Goal: Information Seeking & Learning: Find specific fact

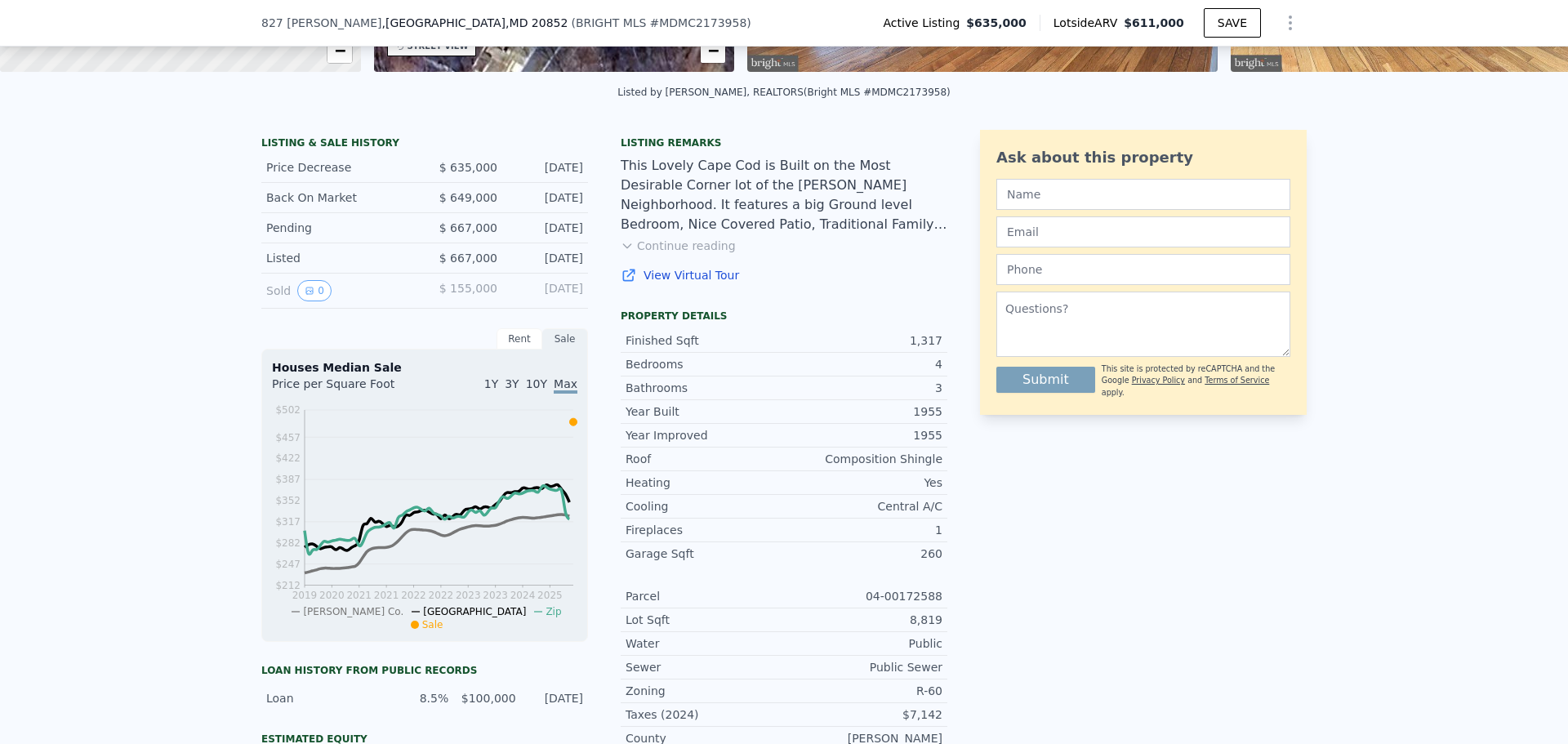
scroll to position [337, 0]
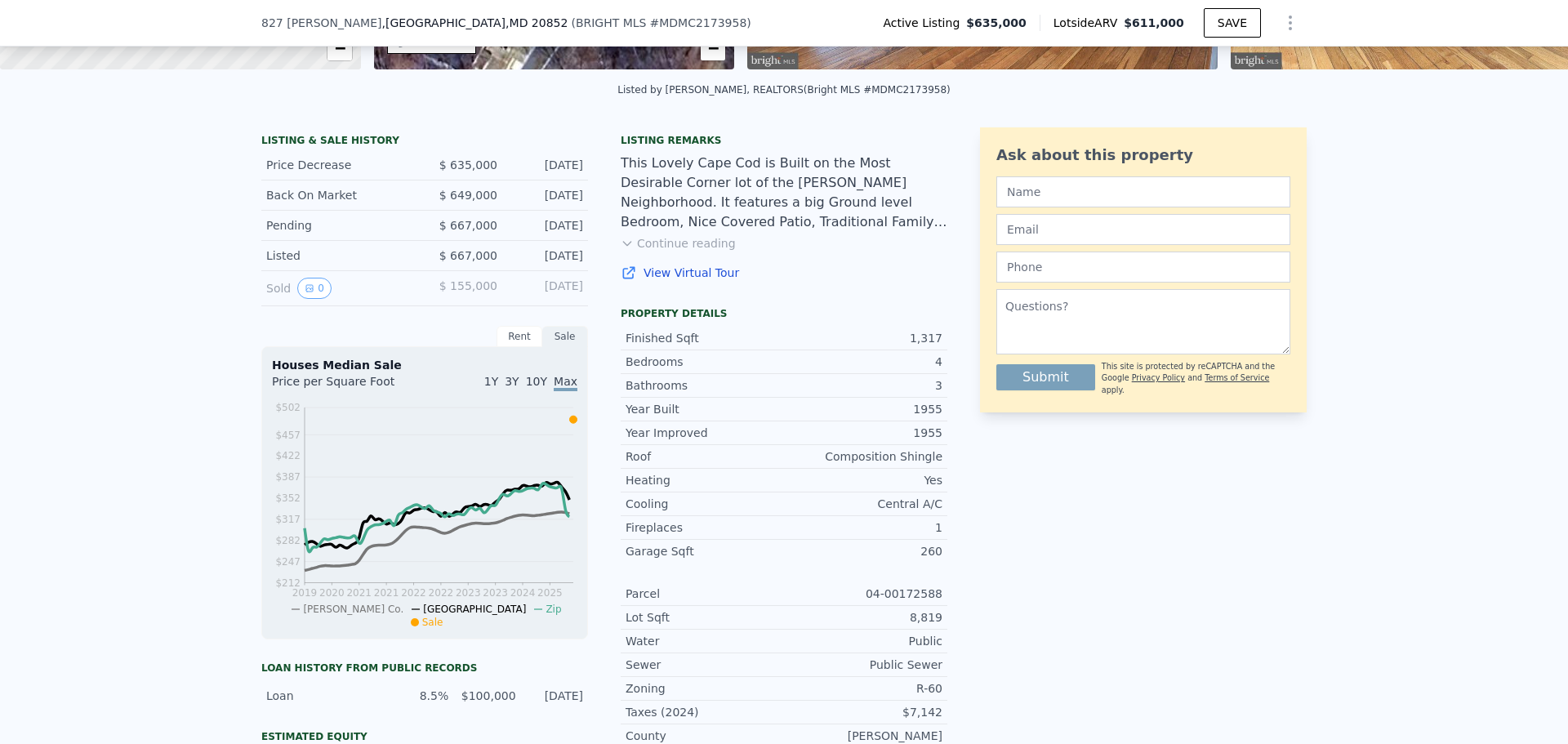
click at [700, 252] on button "Continue reading" at bounding box center [678, 243] width 115 height 17
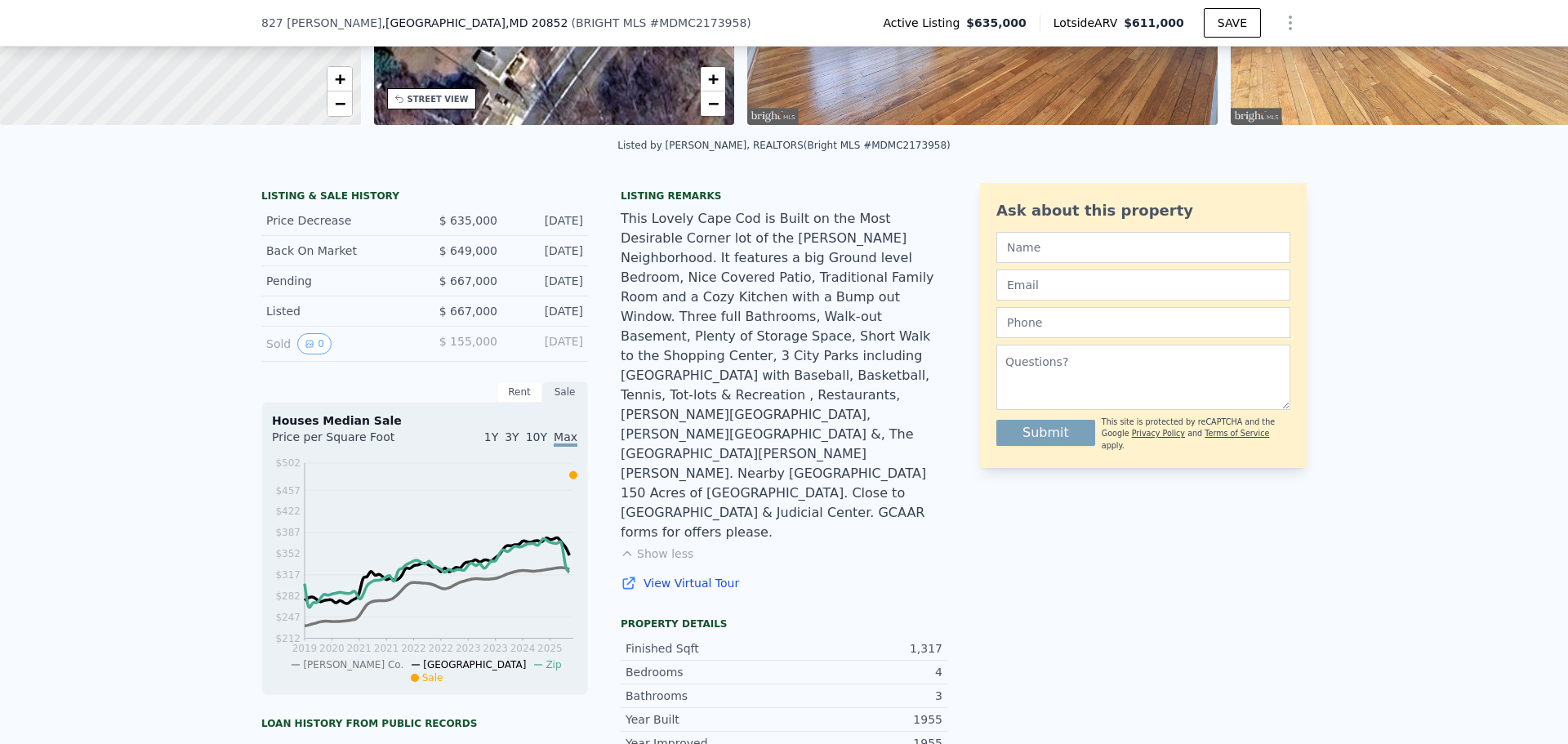
scroll to position [281, 0]
click at [306, 348] on icon "View historical data" at bounding box center [309, 344] width 7 height 7
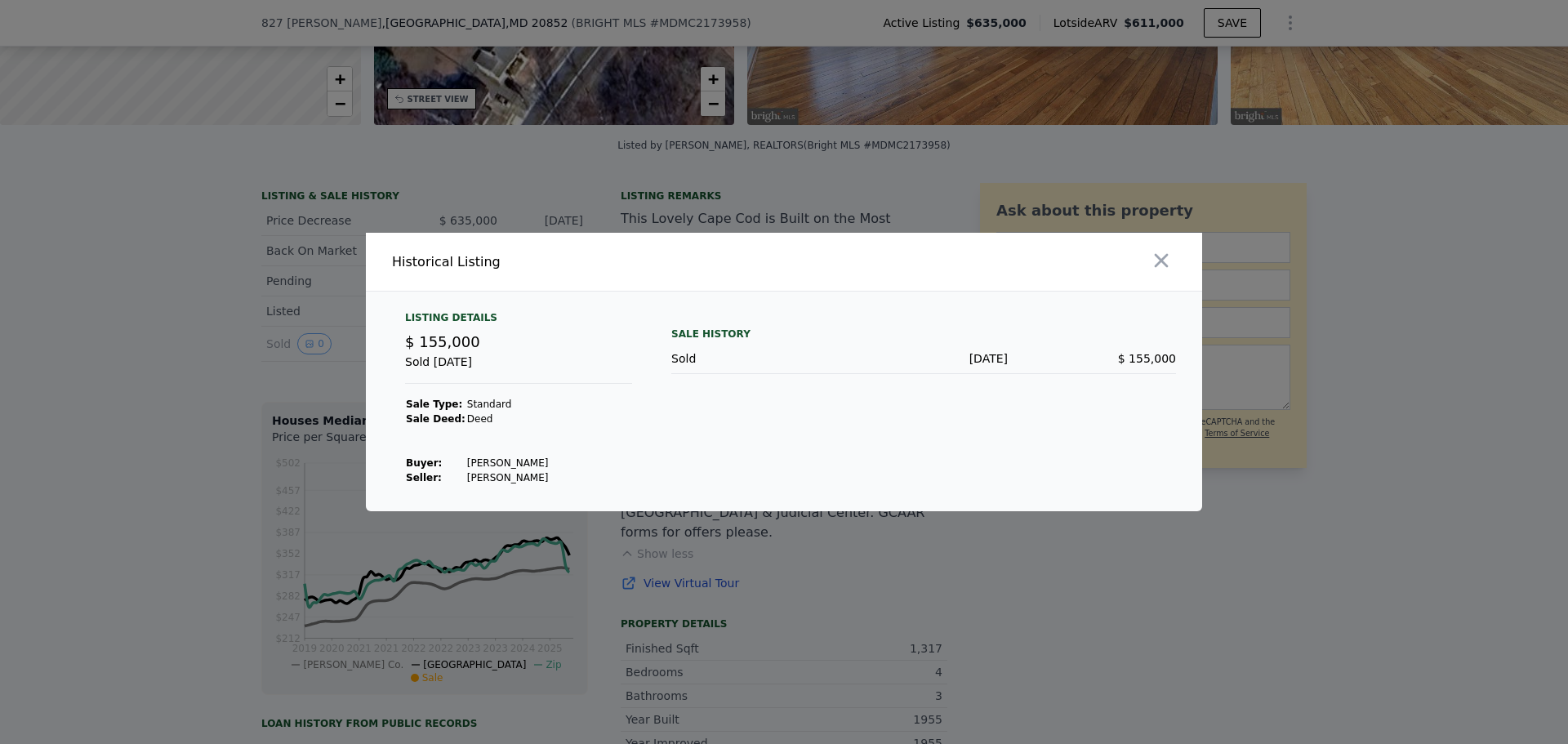
click at [520, 459] on td "[PERSON_NAME]" at bounding box center [508, 463] width 83 height 15
copy td "[PERSON_NAME]"
click at [1381, 414] on div at bounding box center [784, 372] width 1568 height 744
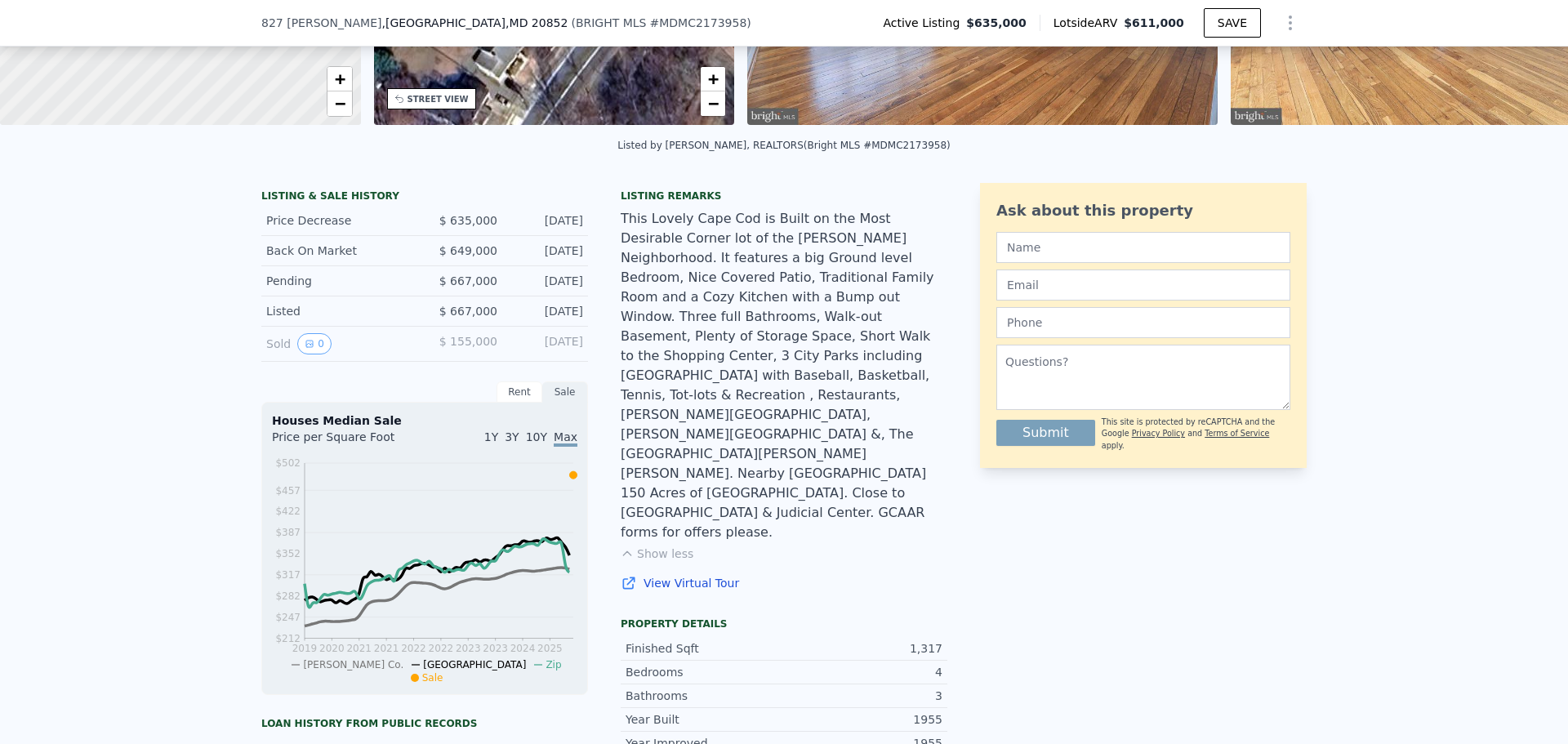
scroll to position [30, 0]
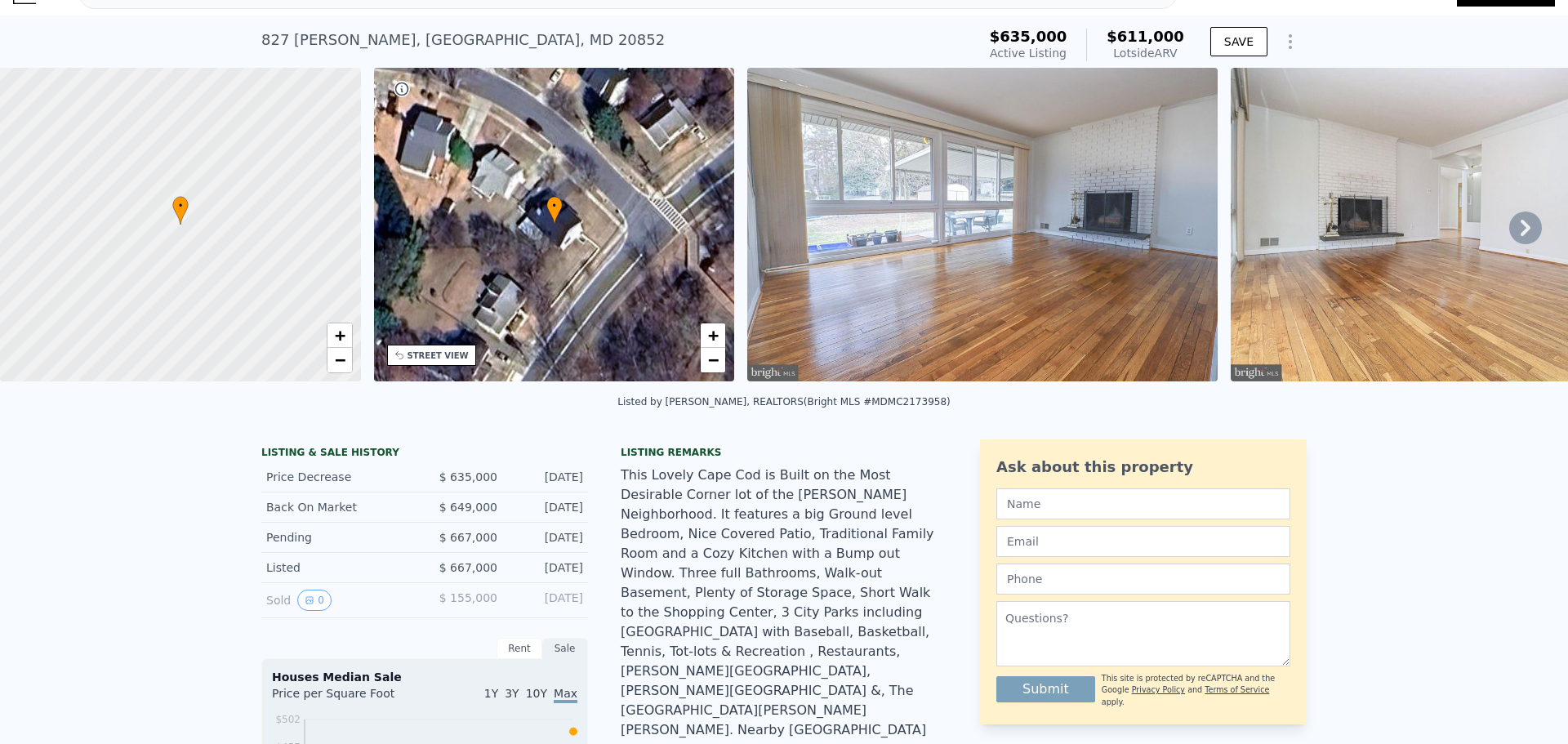
click at [850, 155] on img at bounding box center [983, 224] width 471 height 313
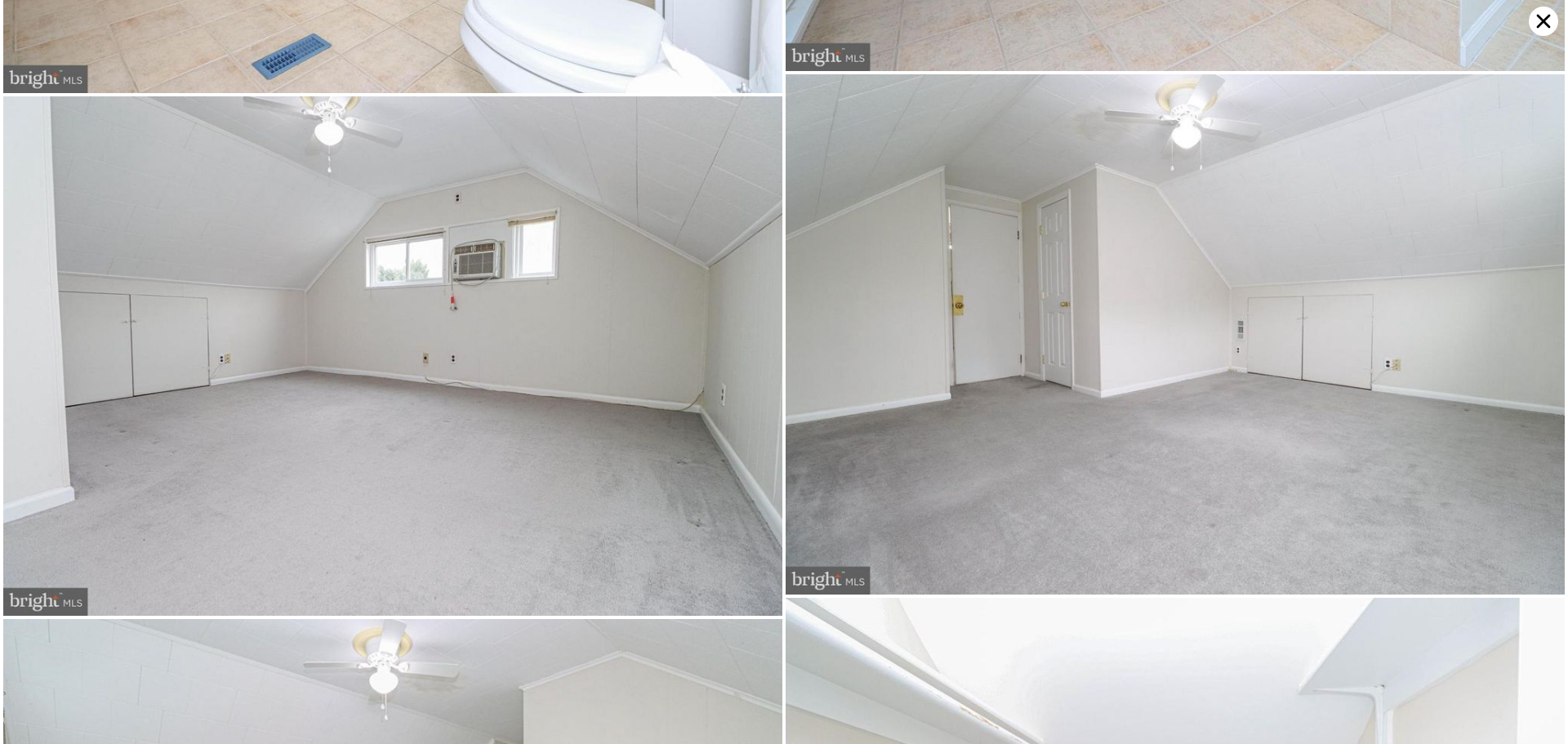
scroll to position [9583, 0]
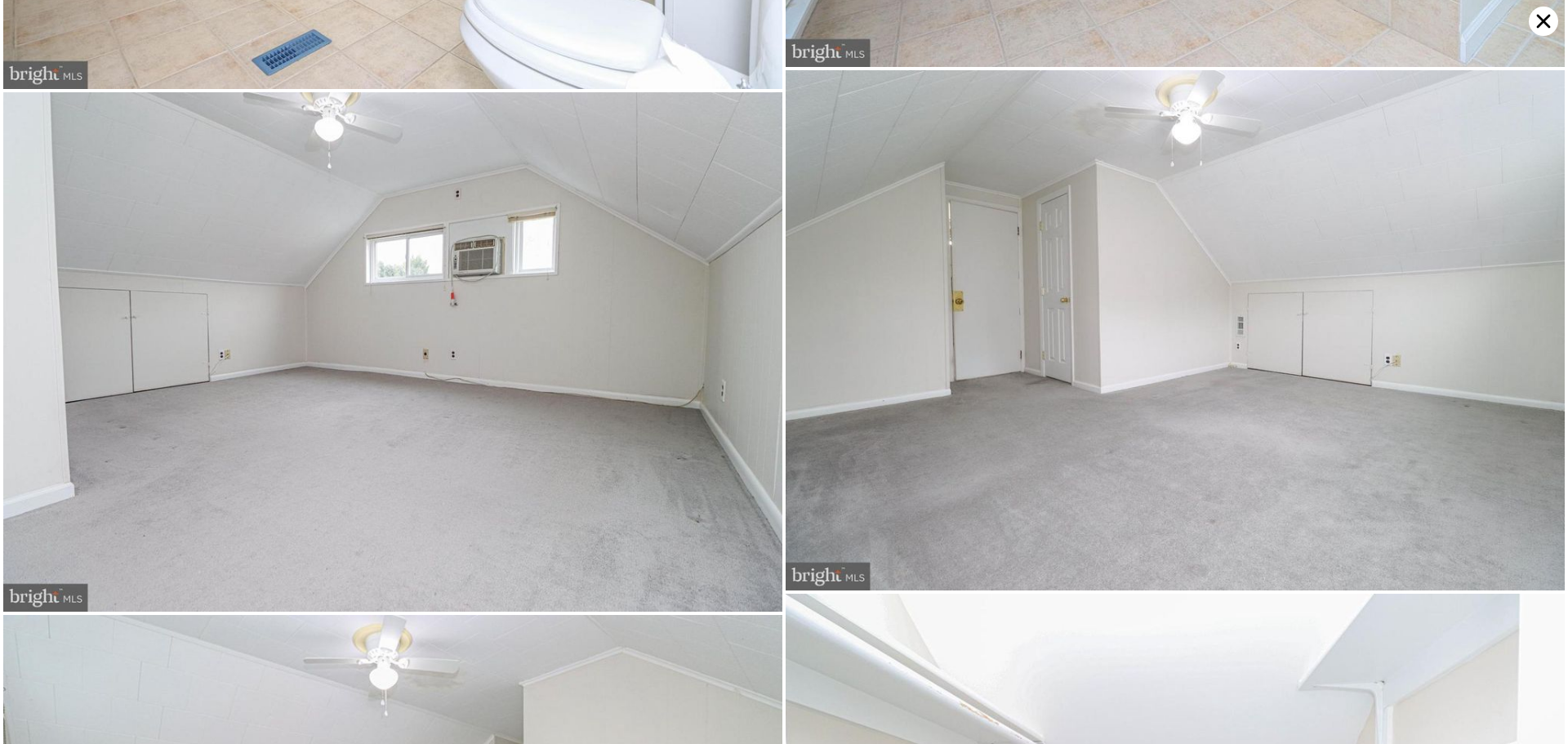
click at [1351, 165] on img at bounding box center [1176, 330] width 779 height 520
